Goal: Find specific fact: Find specific fact

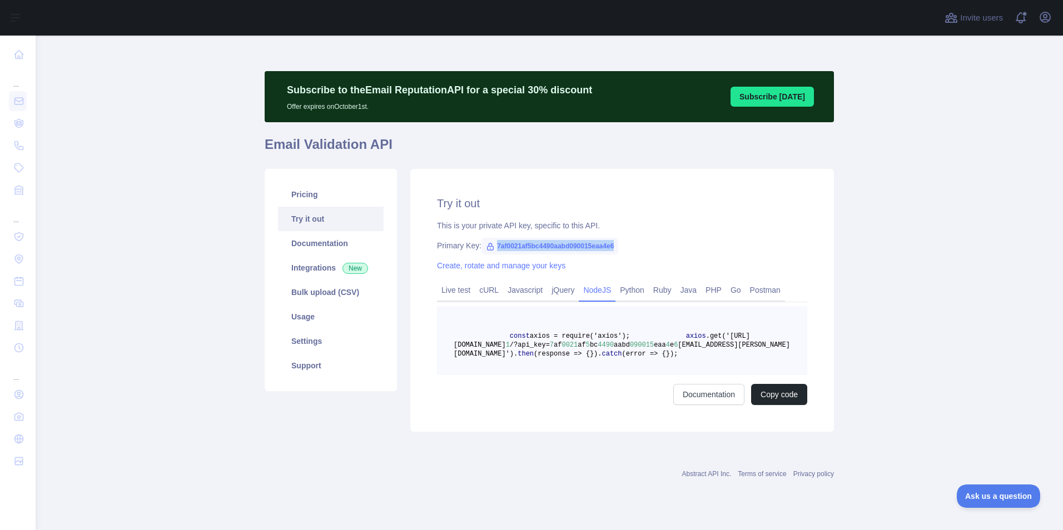
scroll to position [19, 0]
click at [548, 238] on span "7af0021af5bc4490aabd090015eaa4e6" at bounding box center [550, 246] width 137 height 17
click at [549, 238] on span "7af0021af5bc4490aabd090015eaa4e6" at bounding box center [550, 246] width 137 height 17
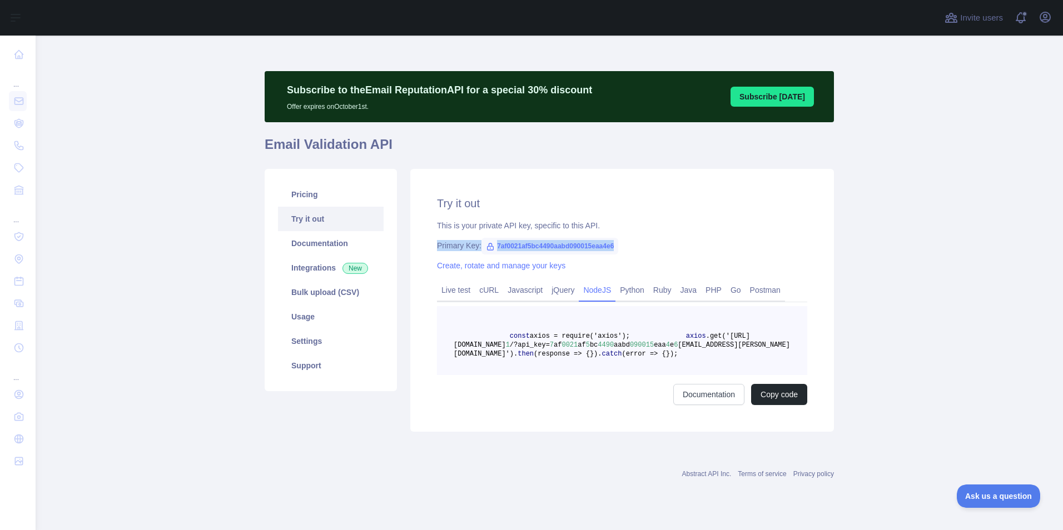
click at [549, 238] on span "7af0021af5bc4490aabd090015eaa4e6" at bounding box center [550, 246] width 137 height 17
